Goal: Check status: Check status

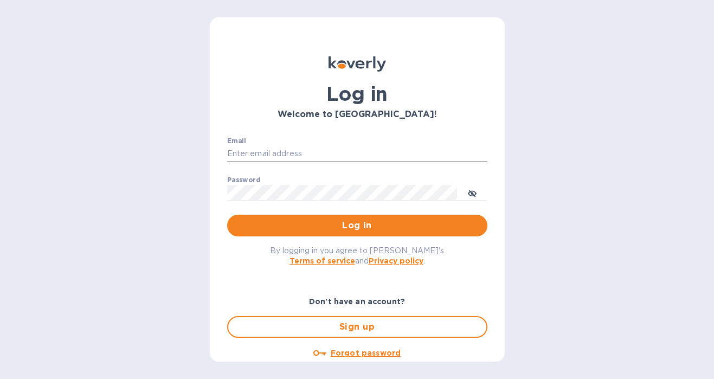
click at [313, 148] on input "Email" at bounding box center [357, 154] width 260 height 16
click at [0, 379] on com-1password-button at bounding box center [0, 379] width 0 height 0
type input "gordon@little-peacock.com"
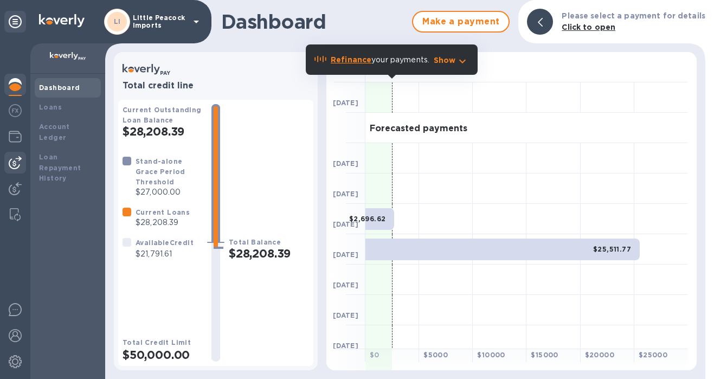
click at [15, 167] on img at bounding box center [15, 162] width 13 height 13
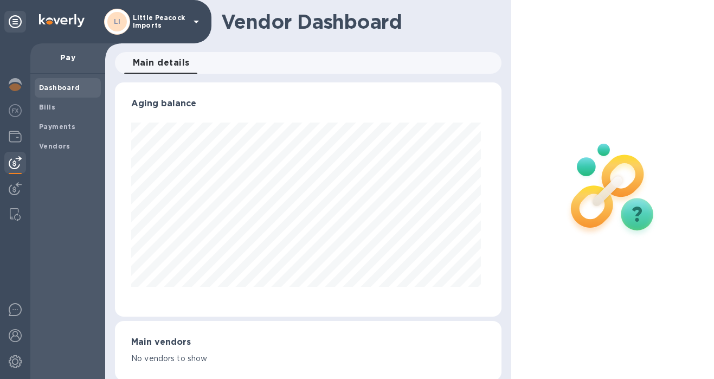
scroll to position [234, 382]
click at [14, 187] on img at bounding box center [15, 188] width 13 height 13
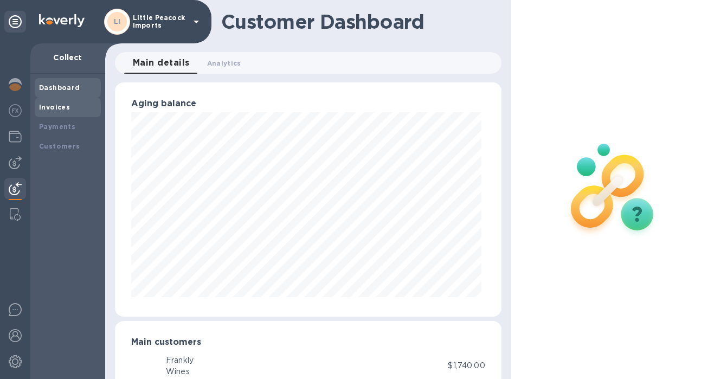
scroll to position [234, 383]
click at [58, 110] on b "Invoices" at bounding box center [54, 107] width 31 height 8
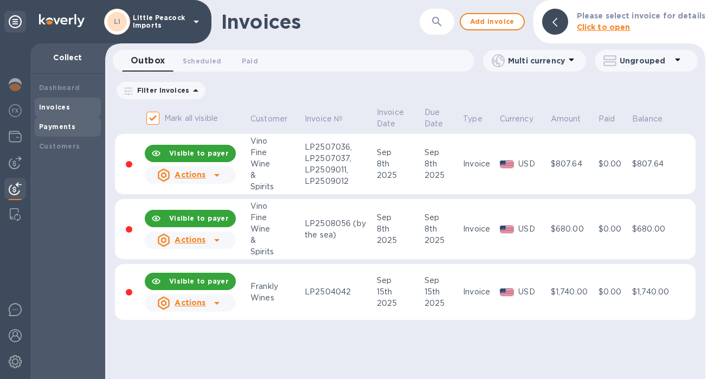
click at [61, 129] on b "Payments" at bounding box center [57, 127] width 36 height 8
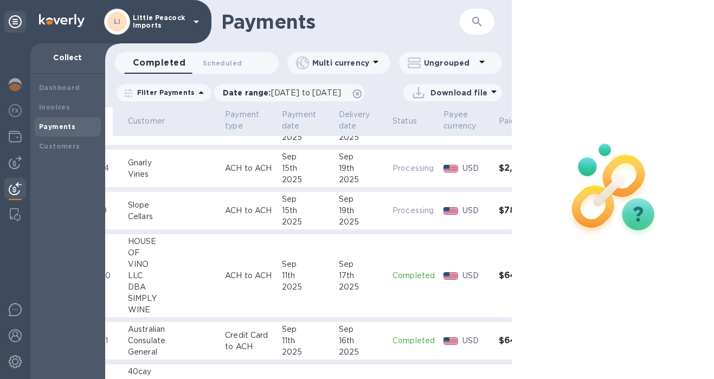
scroll to position [71, 54]
